Goal: Navigation & Orientation: Find specific page/section

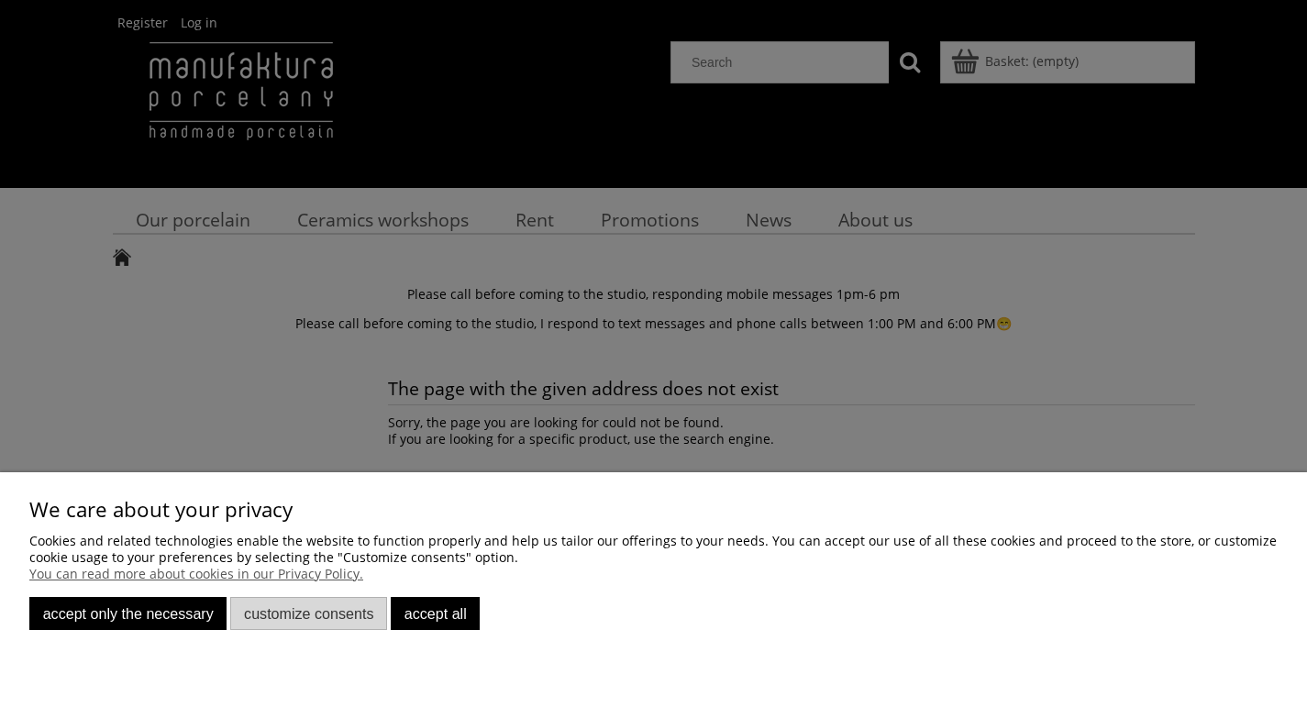
click at [203, 613] on font "Accept only the necessary" at bounding box center [128, 613] width 171 height 17
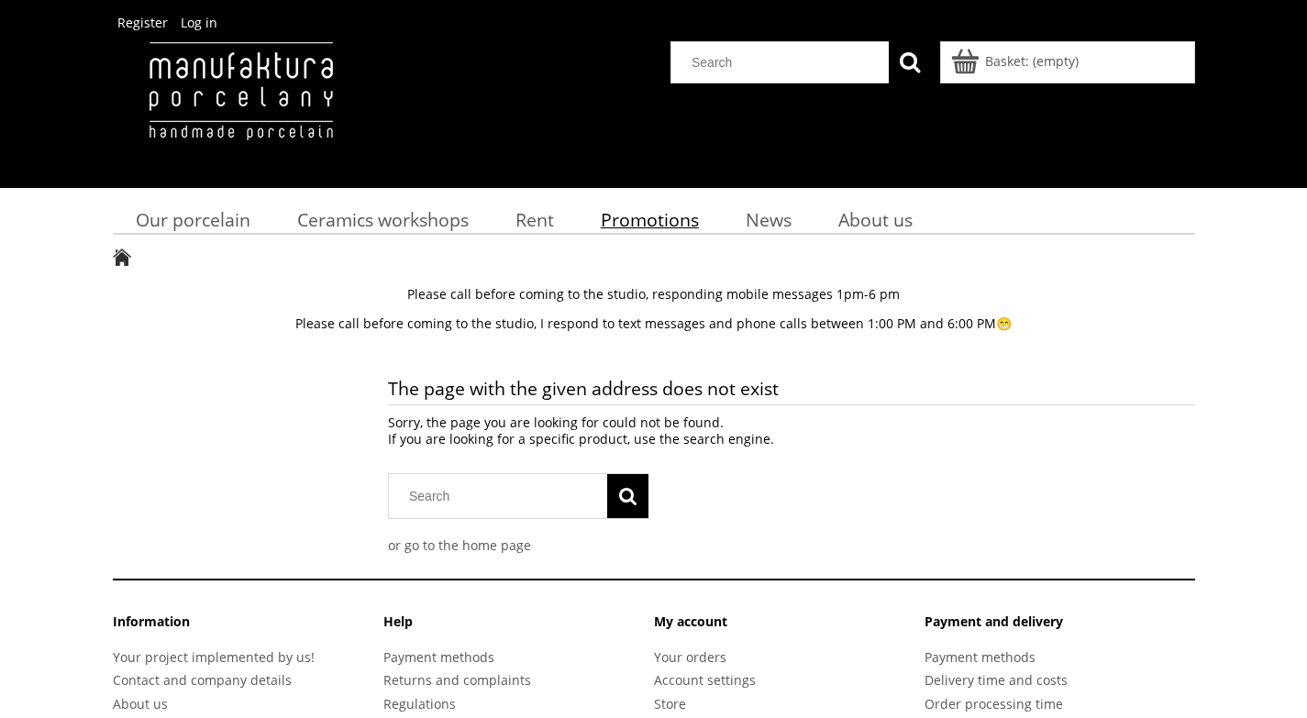
click at [656, 218] on font "Promotions" at bounding box center [650, 219] width 98 height 25
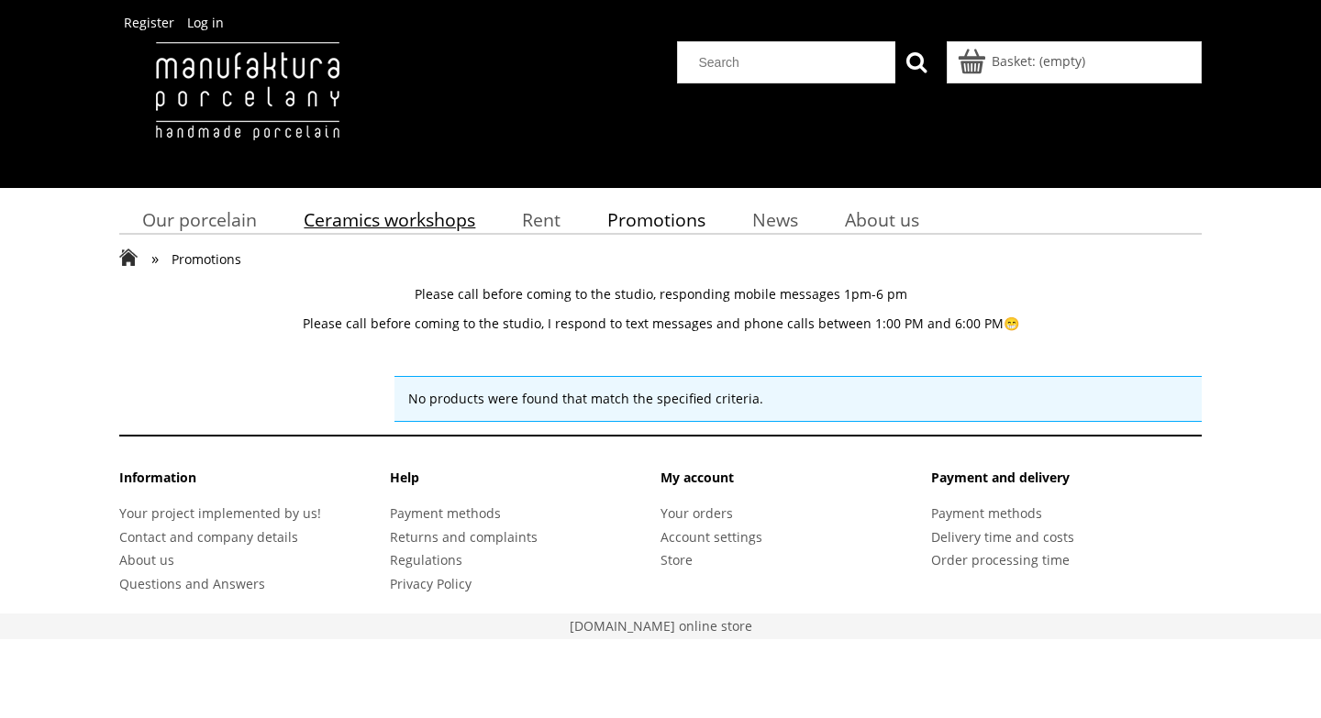
click at [461, 219] on font "Ceramics workshops" at bounding box center [390, 219] width 172 height 25
